Goal: Information Seeking & Learning: Learn about a topic

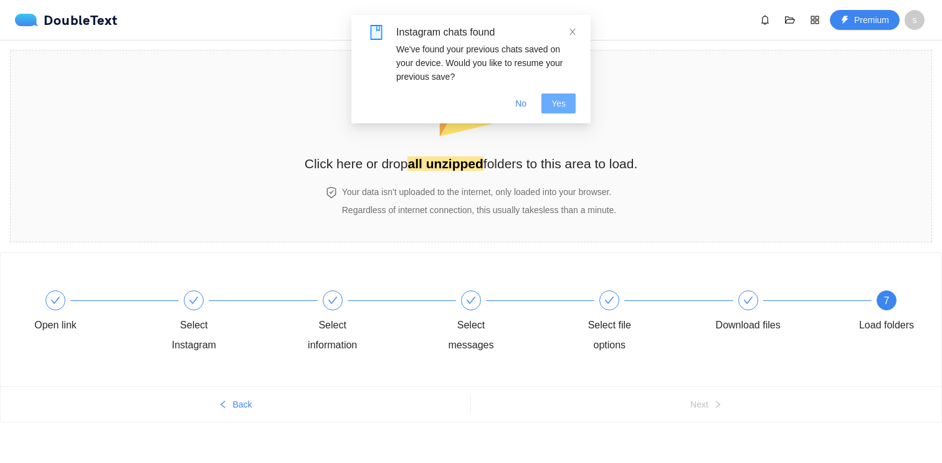
click at [562, 111] on button "Yes" at bounding box center [558, 103] width 34 height 20
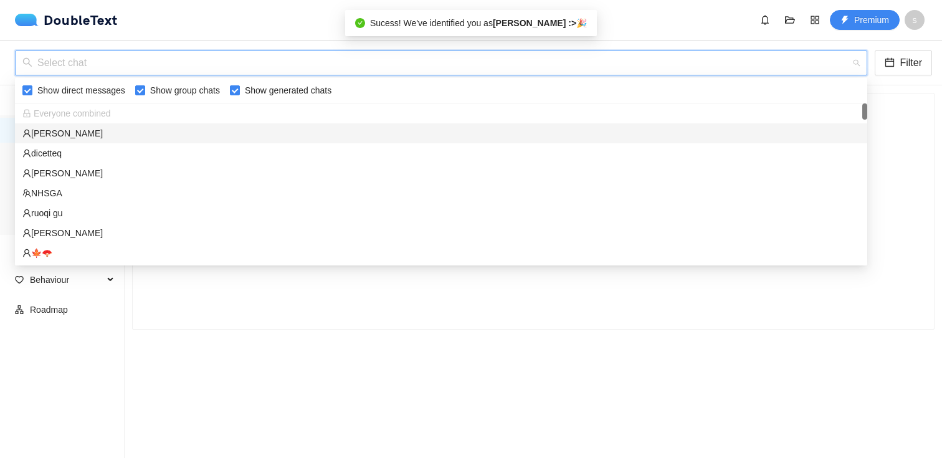
click at [415, 66] on input "search" at bounding box center [436, 63] width 828 height 24
click at [396, 129] on div "[PERSON_NAME]" at bounding box center [440, 133] width 837 height 14
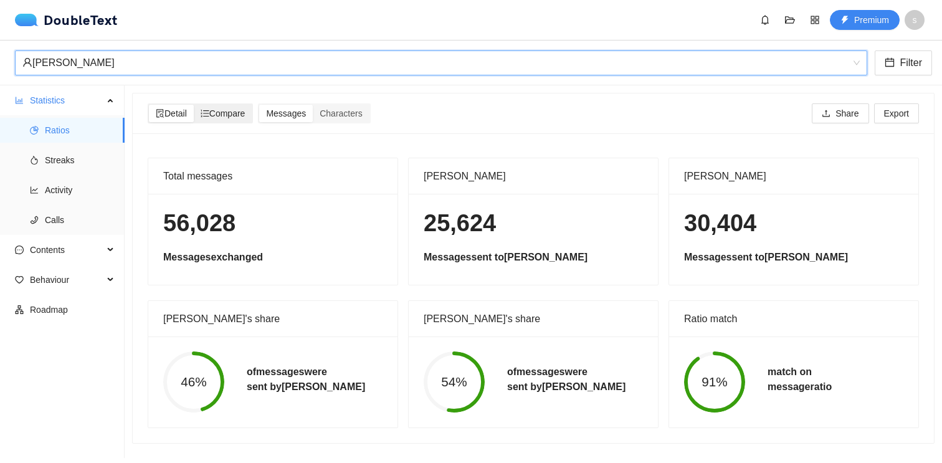
click at [225, 113] on span "Compare" at bounding box center [223, 113] width 45 height 10
click at [194, 105] on input "Compare" at bounding box center [194, 105] width 0 height 0
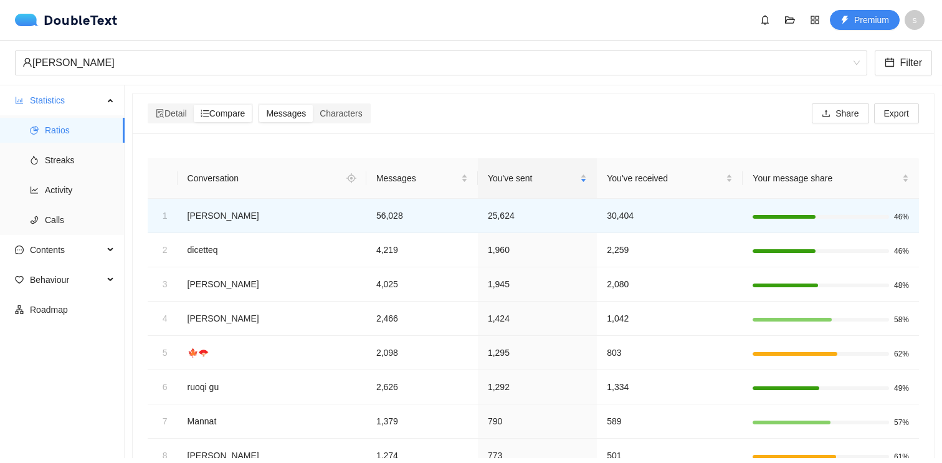
click at [346, 100] on div "Detail Compare Messages Characters Share Export" at bounding box center [533, 113] width 771 height 40
click at [99, 156] on span "Streaks" at bounding box center [80, 160] width 70 height 25
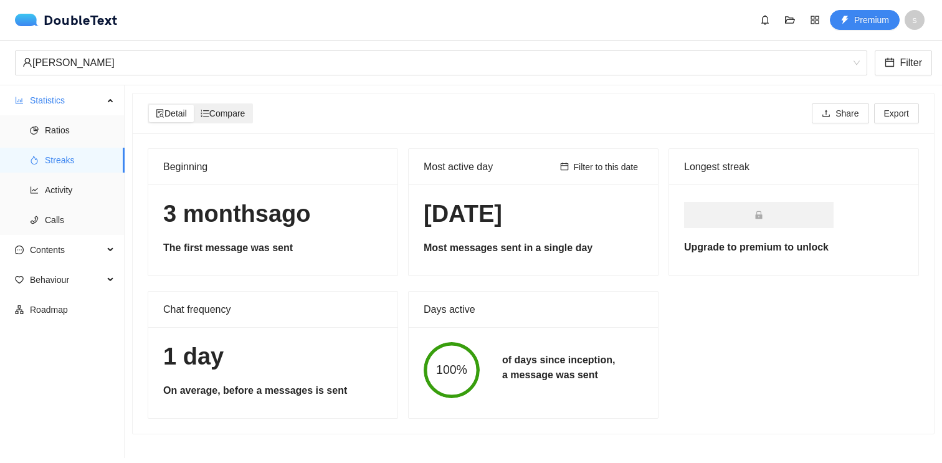
click at [224, 112] on span "Compare" at bounding box center [223, 113] width 45 height 10
click at [194, 105] on input "Compare" at bounding box center [194, 105] width 0 height 0
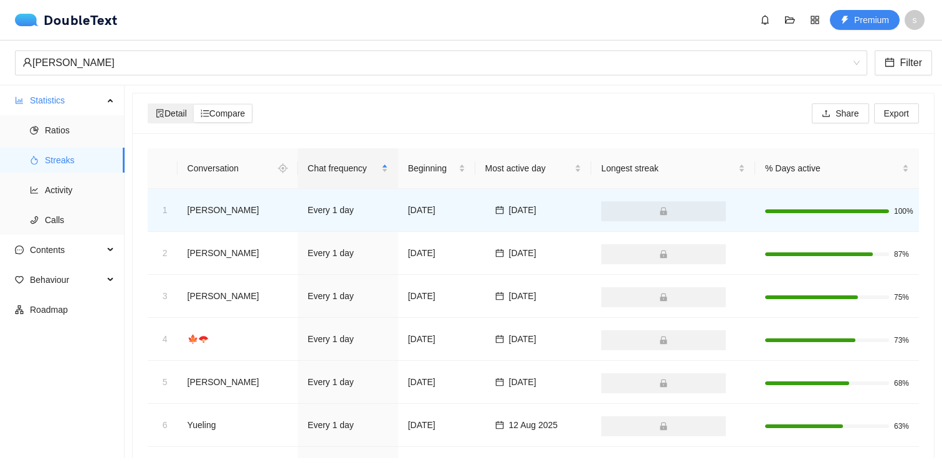
click at [172, 115] on span "Detail" at bounding box center [171, 113] width 31 height 10
click at [149, 105] on input "Detail" at bounding box center [149, 105] width 0 height 0
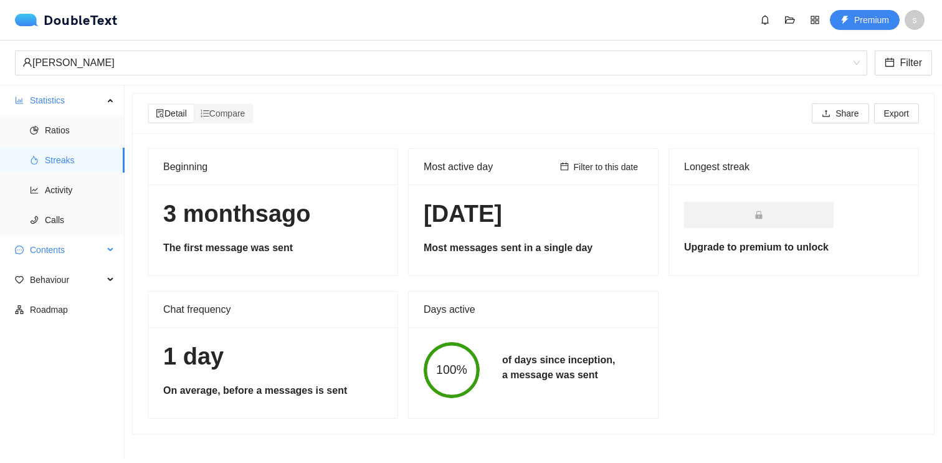
click at [87, 259] on span "Contents" at bounding box center [66, 249] width 73 height 25
click at [88, 283] on span "Word Cloud" at bounding box center [80, 279] width 70 height 25
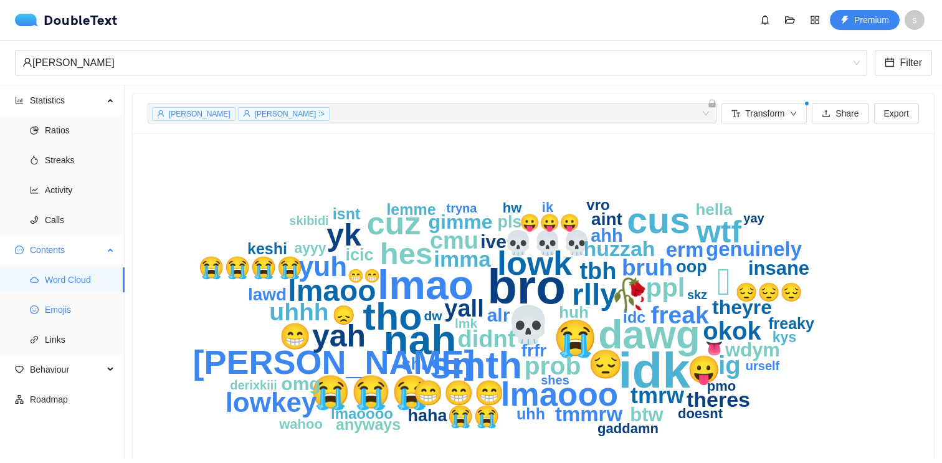
click at [85, 301] on span "Emojis" at bounding box center [80, 309] width 70 height 25
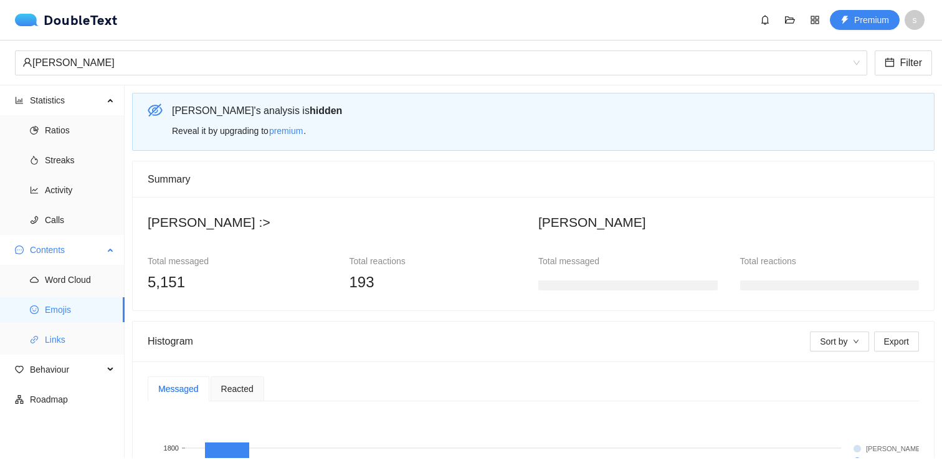
click at [85, 328] on span "Links" at bounding box center [80, 339] width 70 height 25
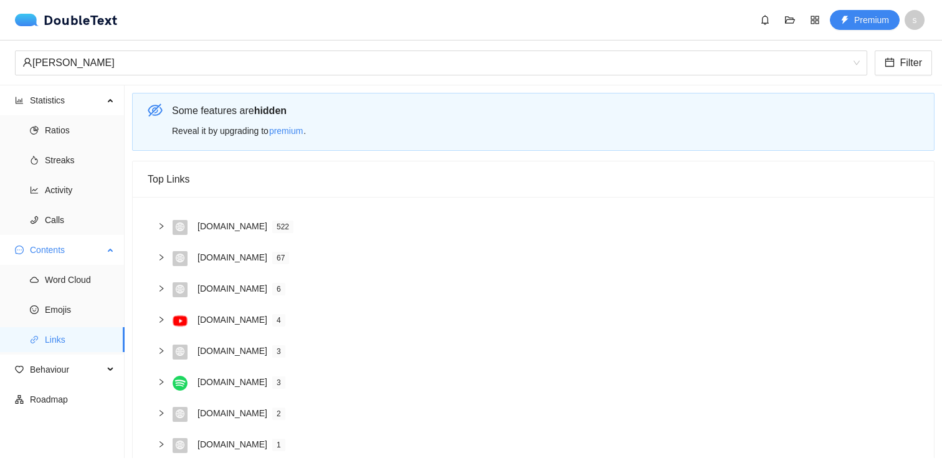
click at [74, 352] on ul "Word Cloud Emojis Links" at bounding box center [62, 310] width 124 height 90
click at [74, 370] on span "Behaviour" at bounding box center [66, 369] width 73 height 25
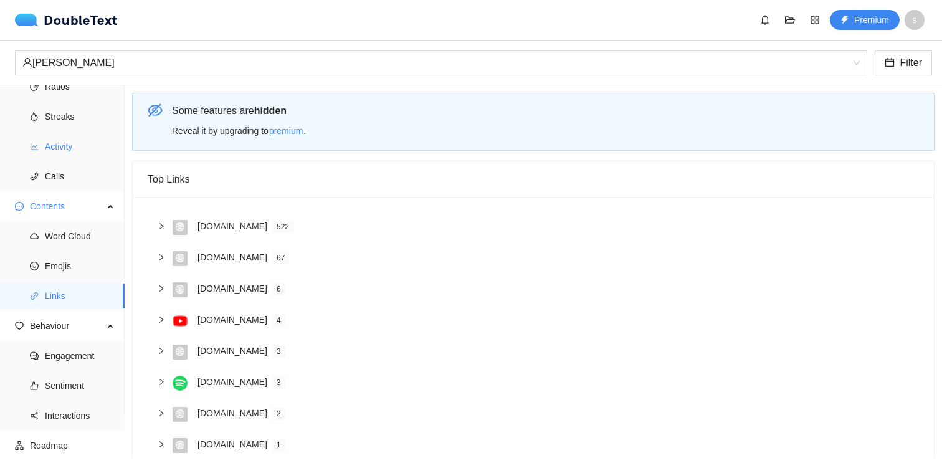
click at [56, 137] on span "Activity" at bounding box center [80, 146] width 70 height 25
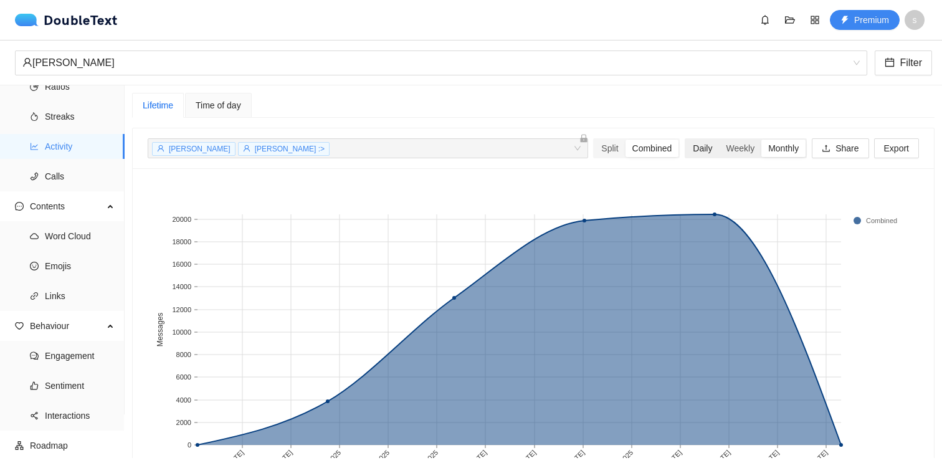
click at [703, 151] on div "Daily" at bounding box center [702, 148] width 33 height 17
click at [686, 140] on input "Daily" at bounding box center [686, 140] width 0 height 0
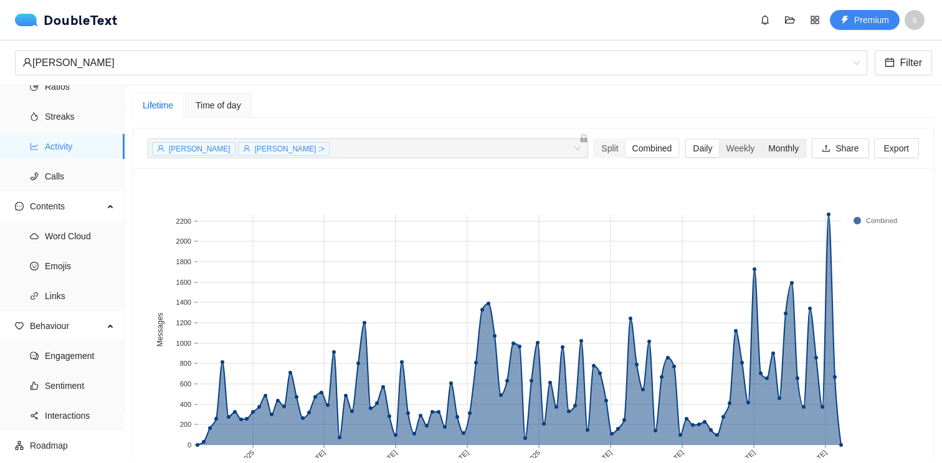
click at [774, 148] on div "Monthly" at bounding box center [783, 148] width 44 height 17
click at [761, 140] on input "Monthly" at bounding box center [761, 140] width 0 height 0
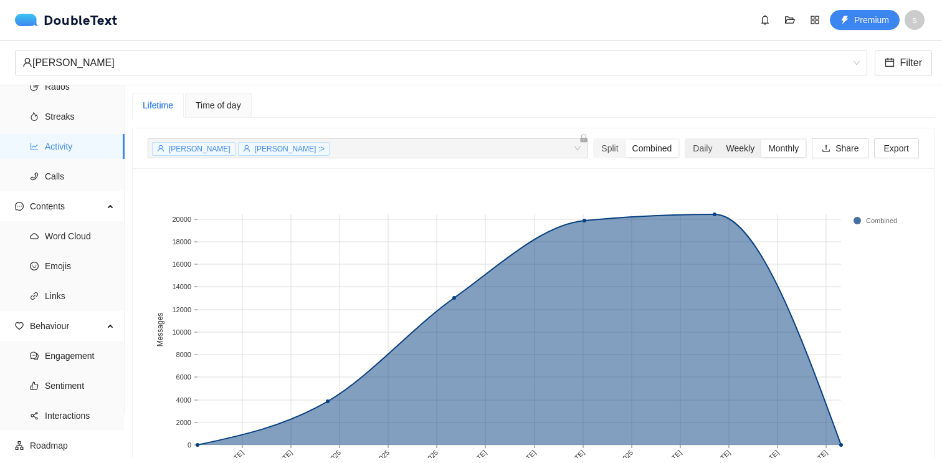
click at [734, 154] on div "Weekly" at bounding box center [740, 148] width 42 height 17
click at [719, 140] on input "Weekly" at bounding box center [719, 140] width 0 height 0
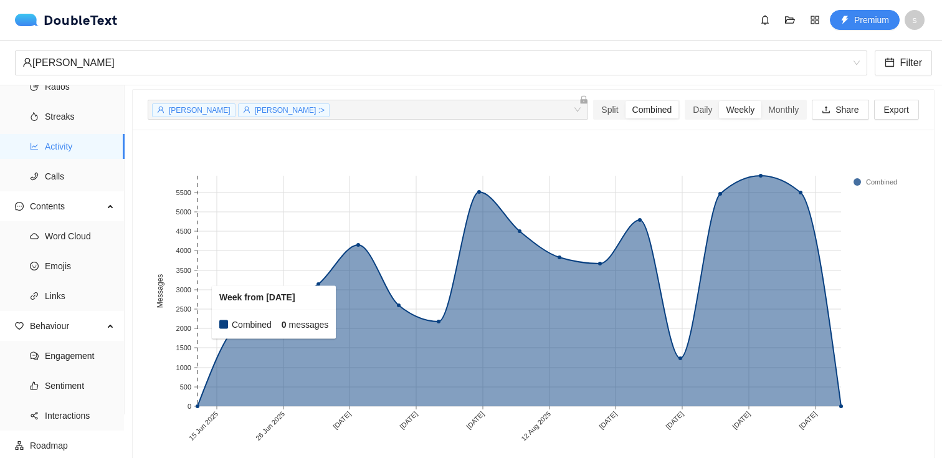
scroll to position [60, 0]
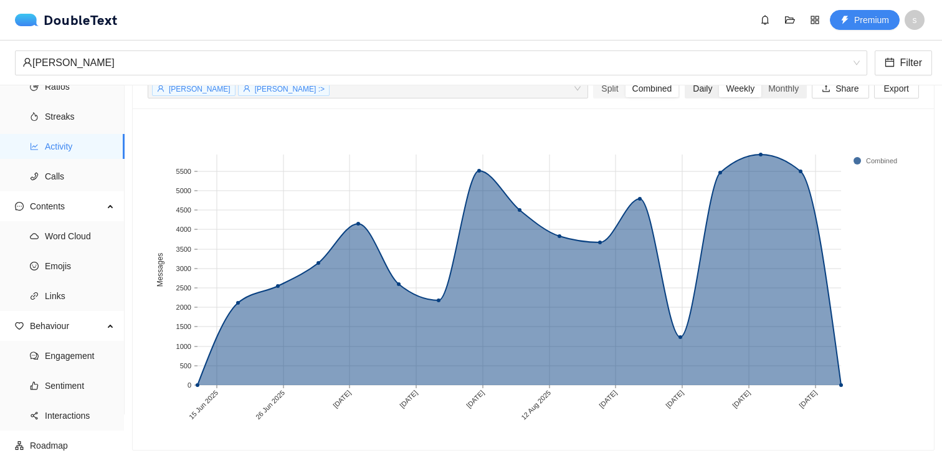
click at [696, 91] on div "Daily" at bounding box center [702, 88] width 33 height 17
click at [686, 80] on input "Daily" at bounding box center [686, 80] width 0 height 0
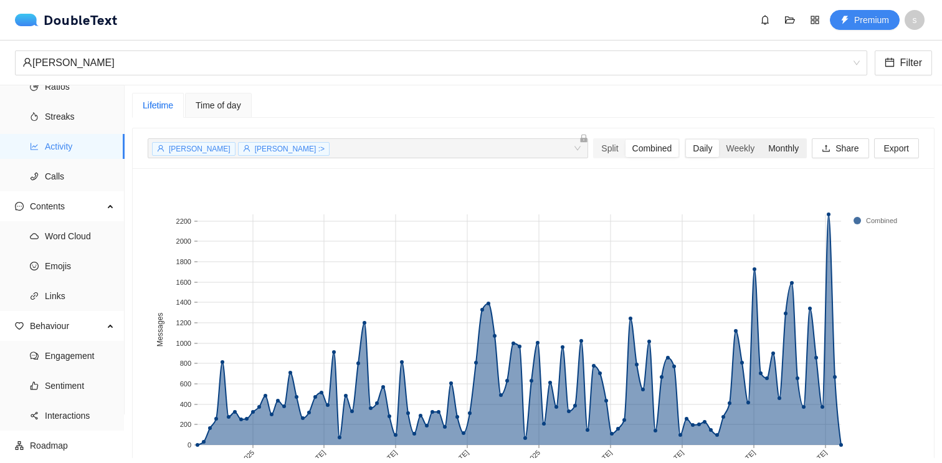
click at [775, 153] on div "Monthly" at bounding box center [783, 148] width 44 height 17
click at [761, 140] on input "Monthly" at bounding box center [761, 140] width 0 height 0
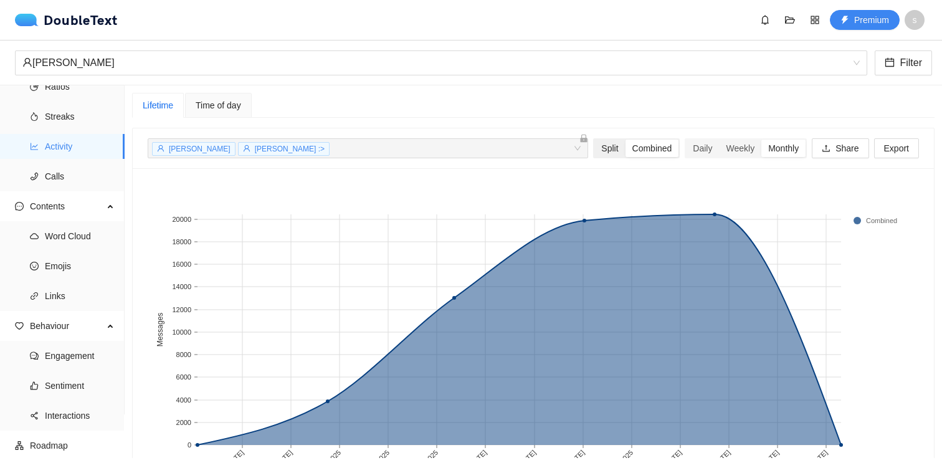
click at [603, 149] on div "Split" at bounding box center [609, 148] width 31 height 17
click at [594, 140] on input "Split" at bounding box center [594, 140] width 0 height 0
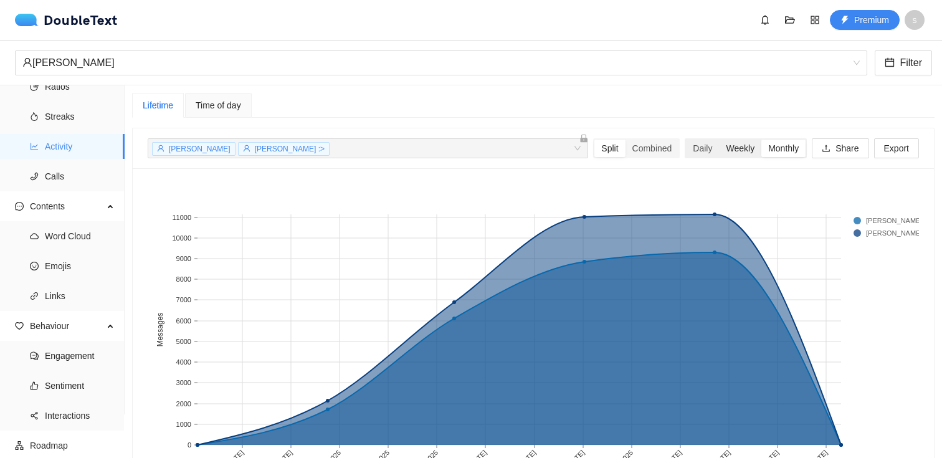
click at [732, 144] on div "Weekly" at bounding box center [740, 148] width 42 height 17
click at [719, 140] on input "Weekly" at bounding box center [719, 140] width 0 height 0
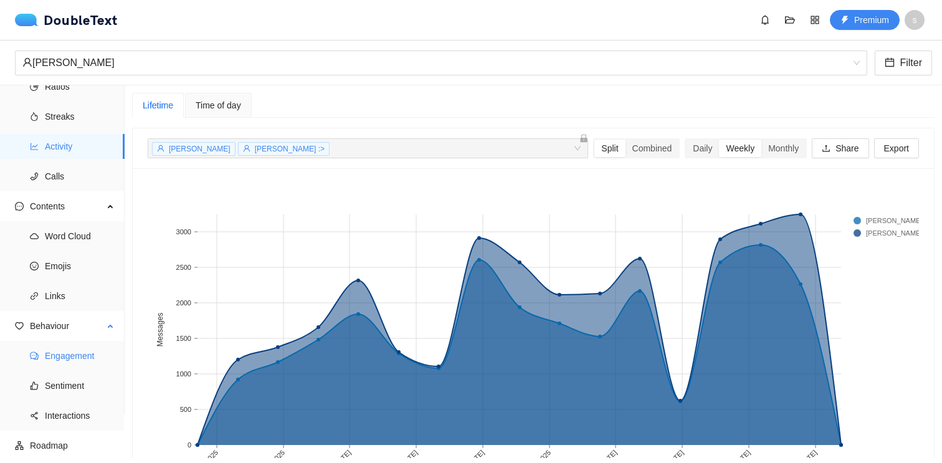
click at [55, 365] on span "Engagement" at bounding box center [80, 355] width 70 height 25
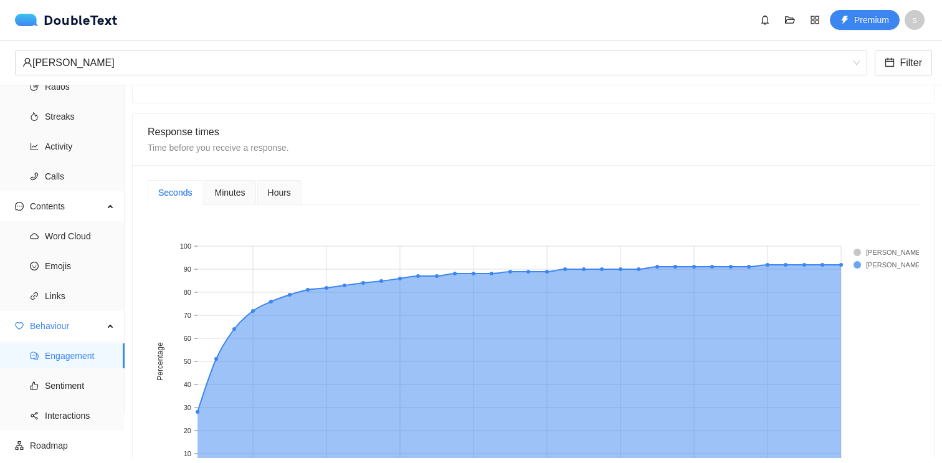
scroll to position [445, 0]
click at [83, 388] on span "Sentiment" at bounding box center [80, 385] width 70 height 25
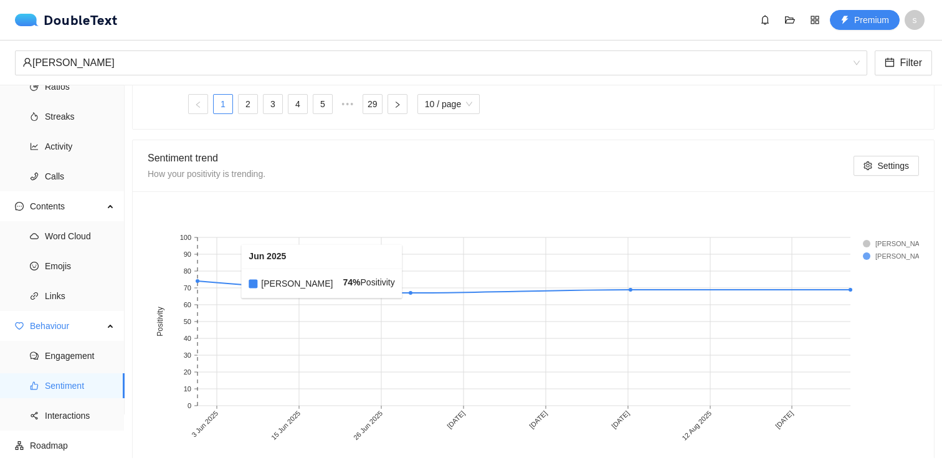
scroll to position [635, 0]
click at [90, 409] on span "Interactions" at bounding box center [80, 415] width 70 height 25
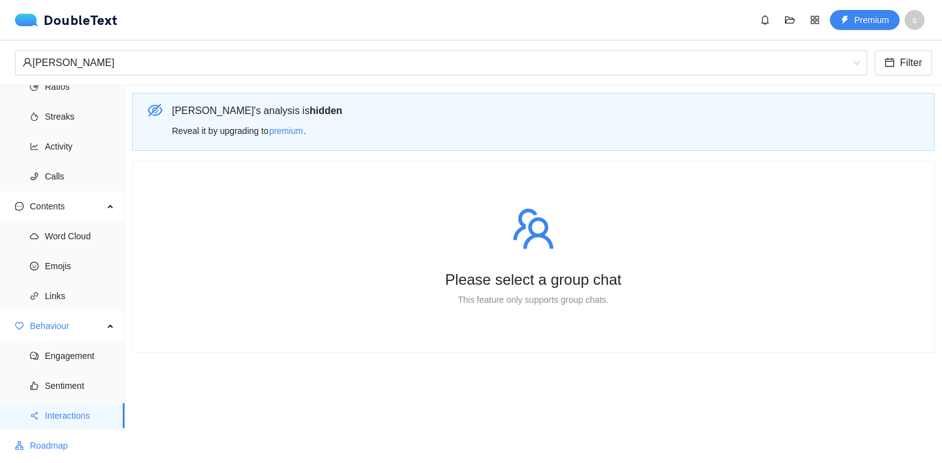
click at [76, 442] on span "Roadmap" at bounding box center [72, 445] width 85 height 25
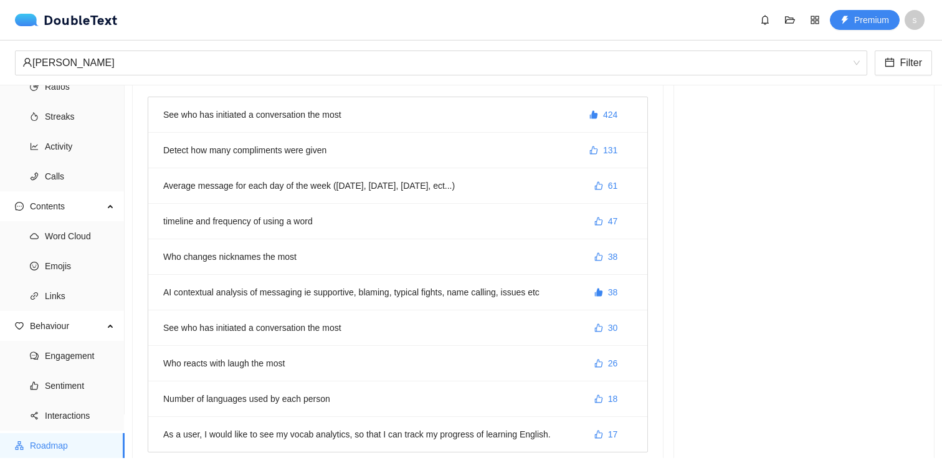
scroll to position [180, 0]
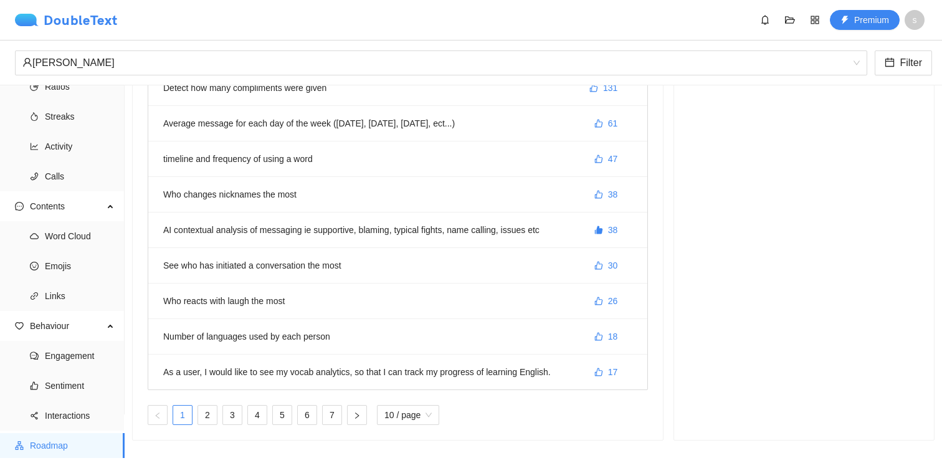
click at [44, 22] on div "DoubleText" at bounding box center [66, 20] width 103 height 12
